Goal: Task Accomplishment & Management: Use online tool/utility

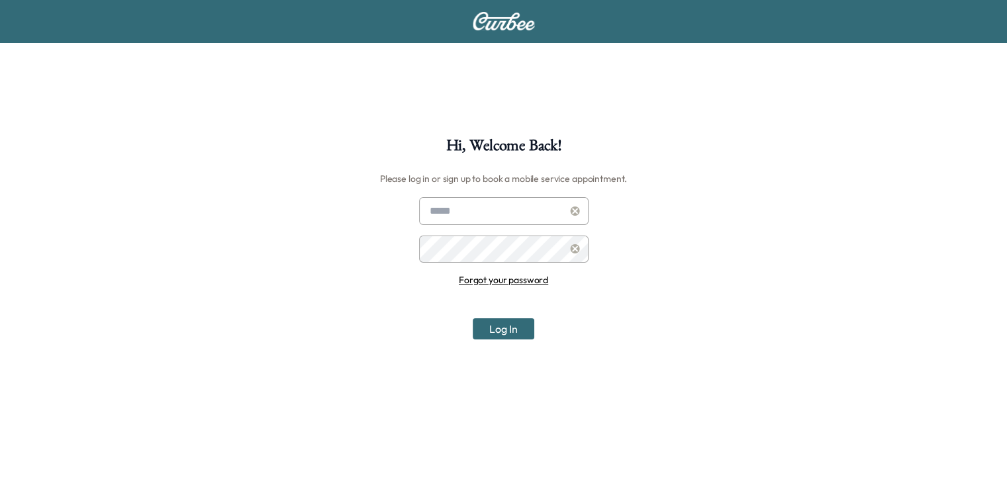
click at [499, 218] on input "text" at bounding box center [504, 211] width 170 height 28
type input "**********"
click at [473, 319] on button "Log In" at bounding box center [504, 329] width 62 height 21
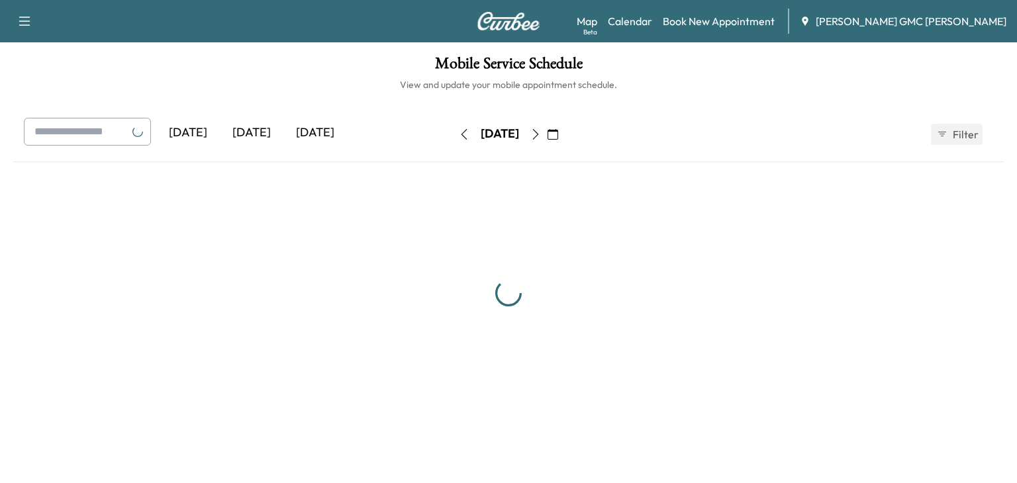
click at [541, 136] on icon "button" at bounding box center [535, 134] width 11 height 11
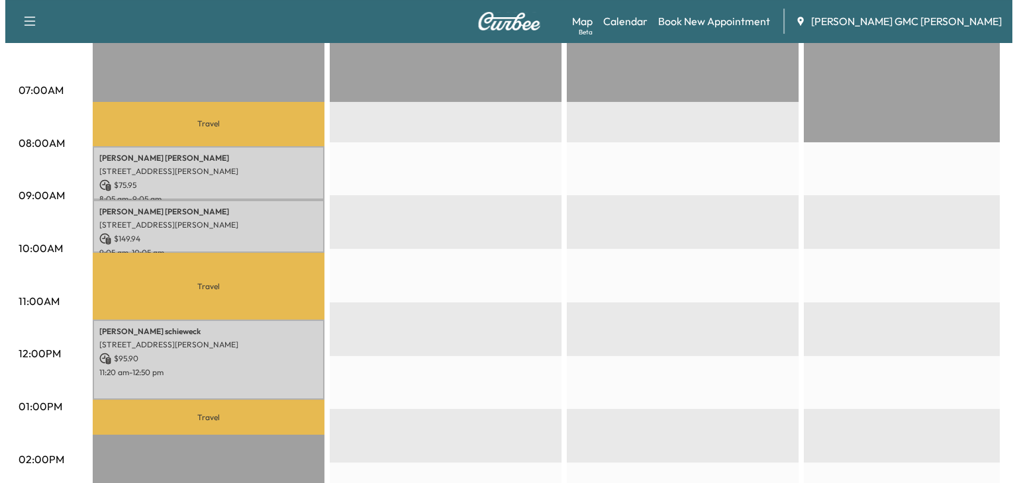
scroll to position [277, 0]
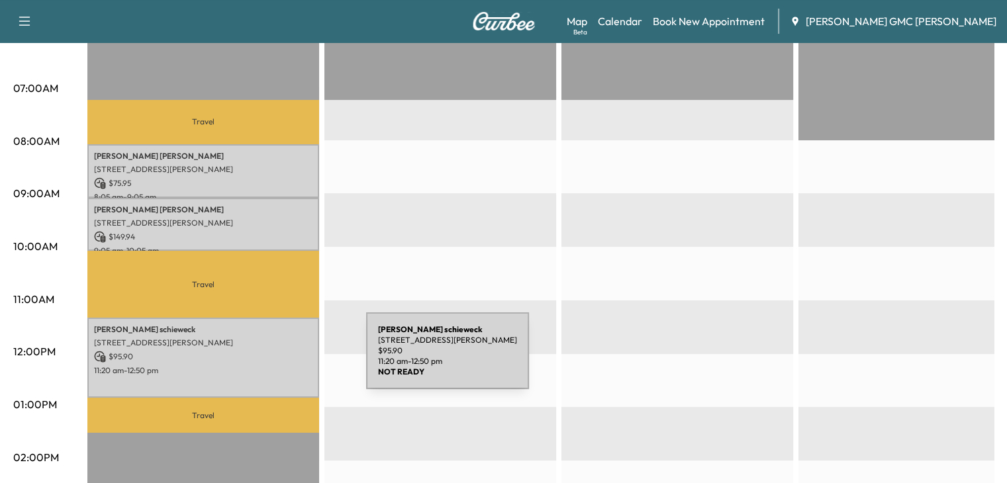
click at [267, 359] on div "[PERSON_NAME] [STREET_ADDRESS][PERSON_NAME] $ 95.90 11:20 am - 12:50 pm" at bounding box center [203, 358] width 232 height 80
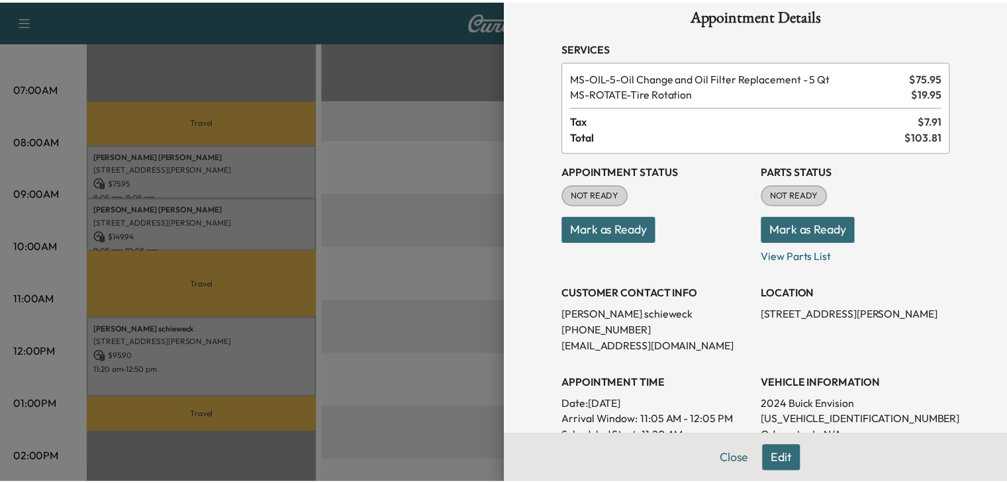
scroll to position [0, 0]
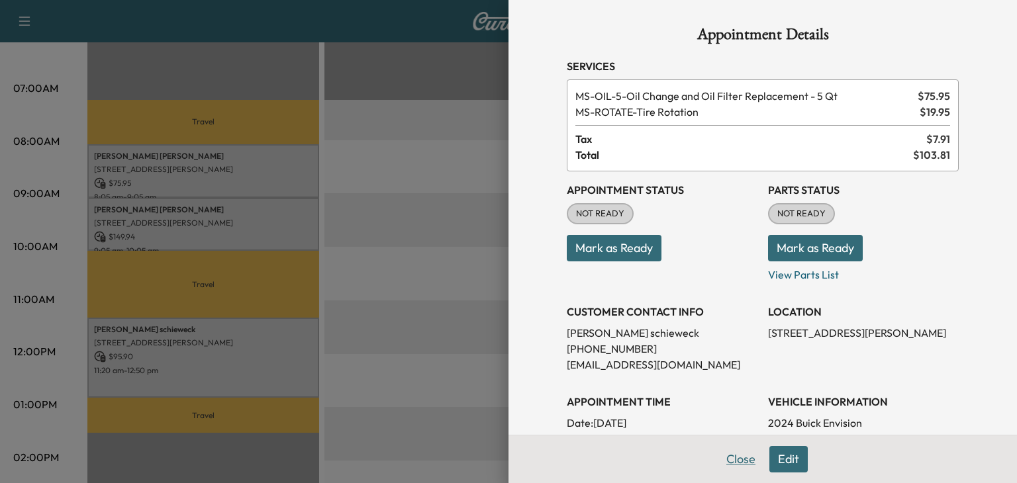
click at [723, 454] on button "Close" at bounding box center [741, 459] width 46 height 26
